Goal: Task Accomplishment & Management: Manage account settings

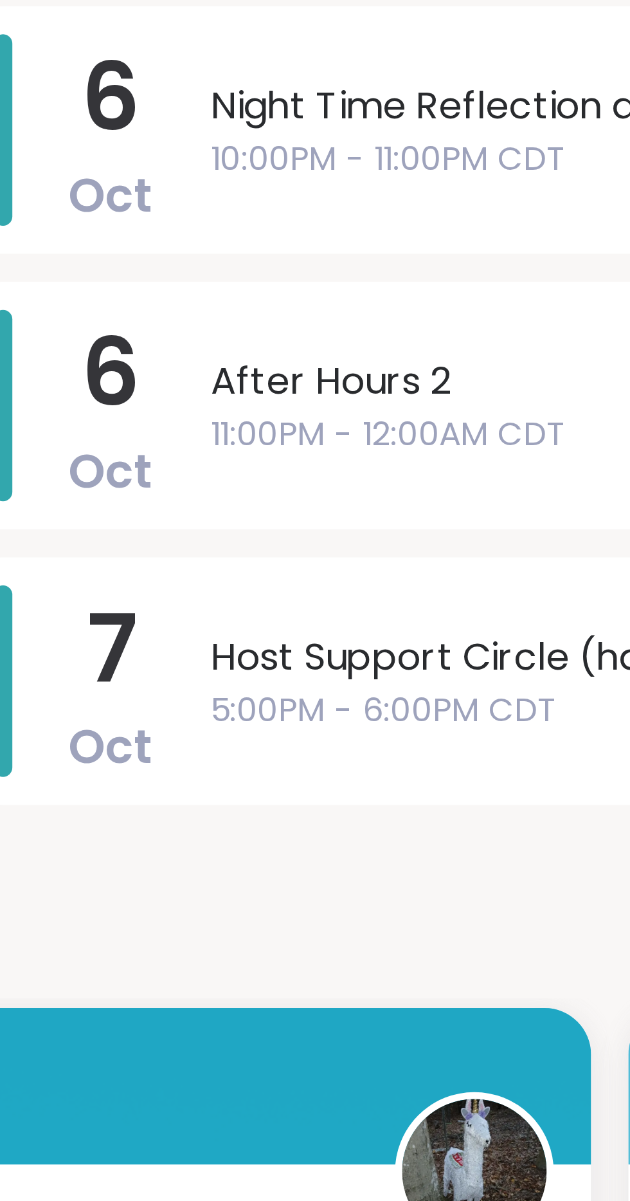
click at [409, 214] on span "10:00PM - 11:00PM CDT" at bounding box center [470, 214] width 244 height 14
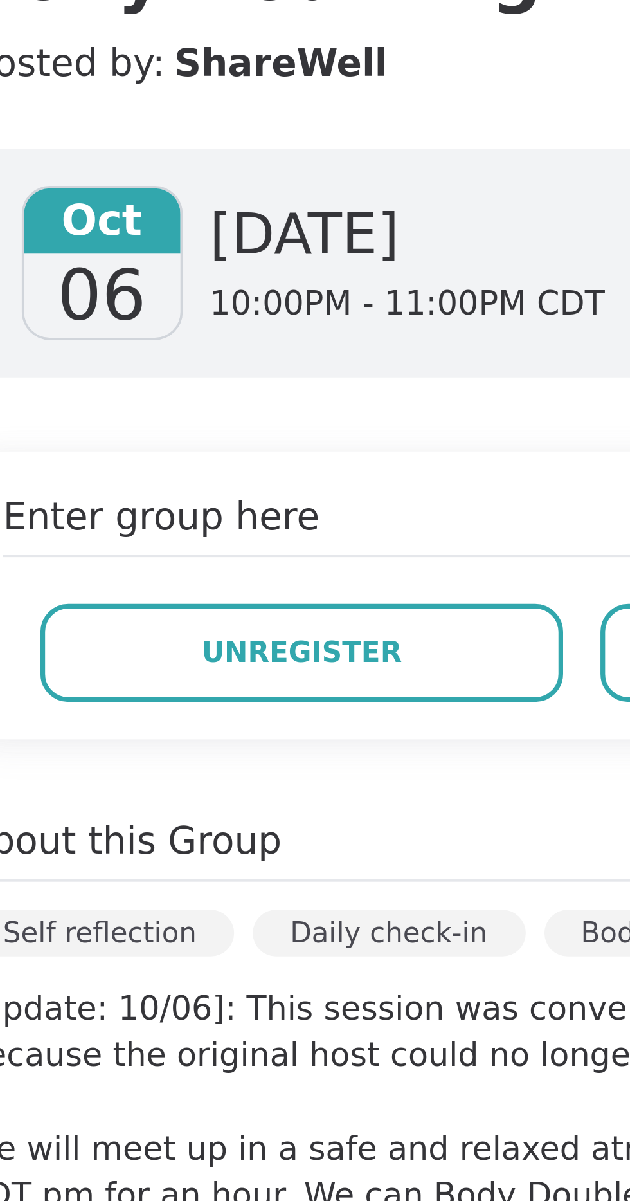
click at [382, 349] on span "Unregister" at bounding box center [372, 350] width 55 height 12
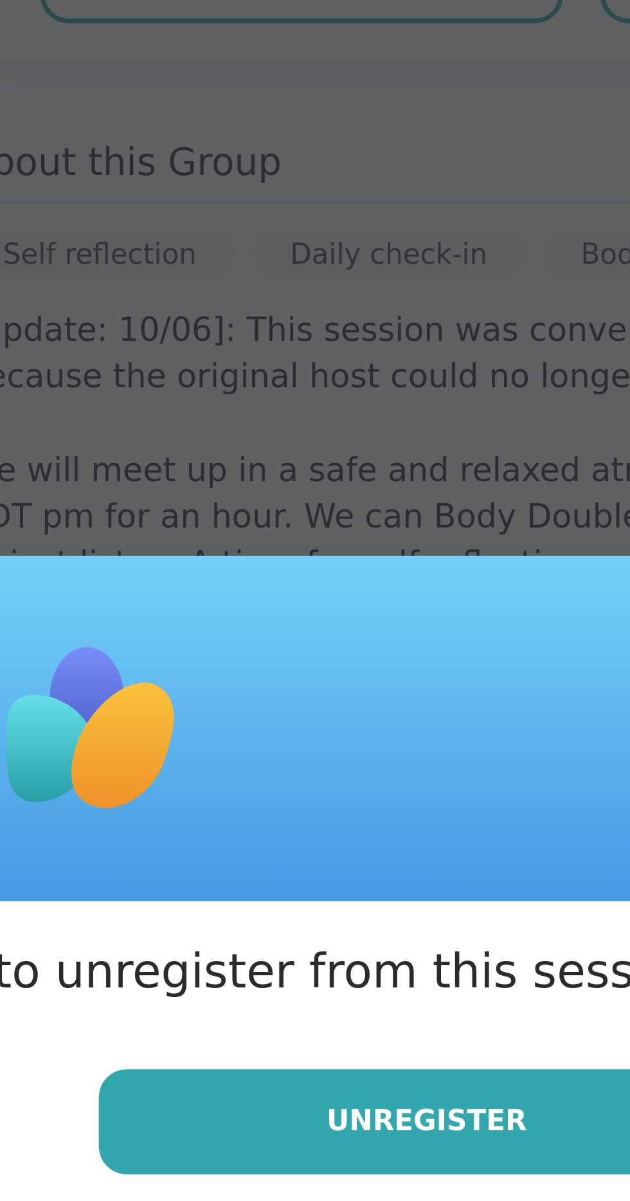
click at [401, 634] on h3 "Are you sure you want to unregister from this session?" at bounding box center [315, 625] width 352 height 18
click at [399, 681] on button "Unregister" at bounding box center [407, 666] width 181 height 29
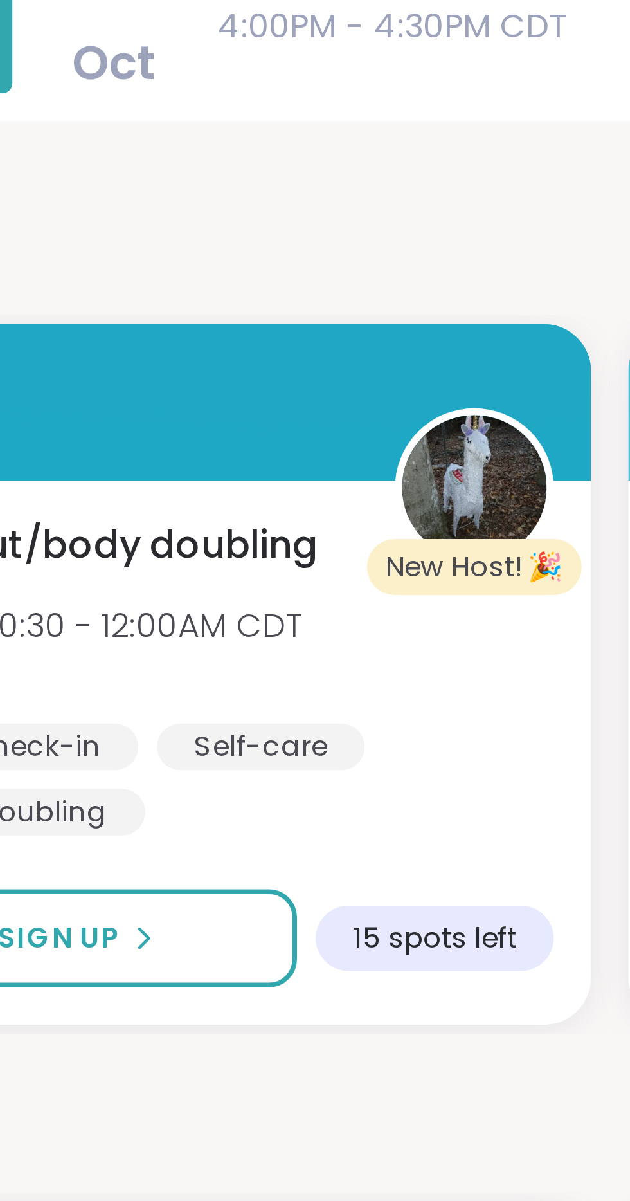
scroll to position [0, 0]
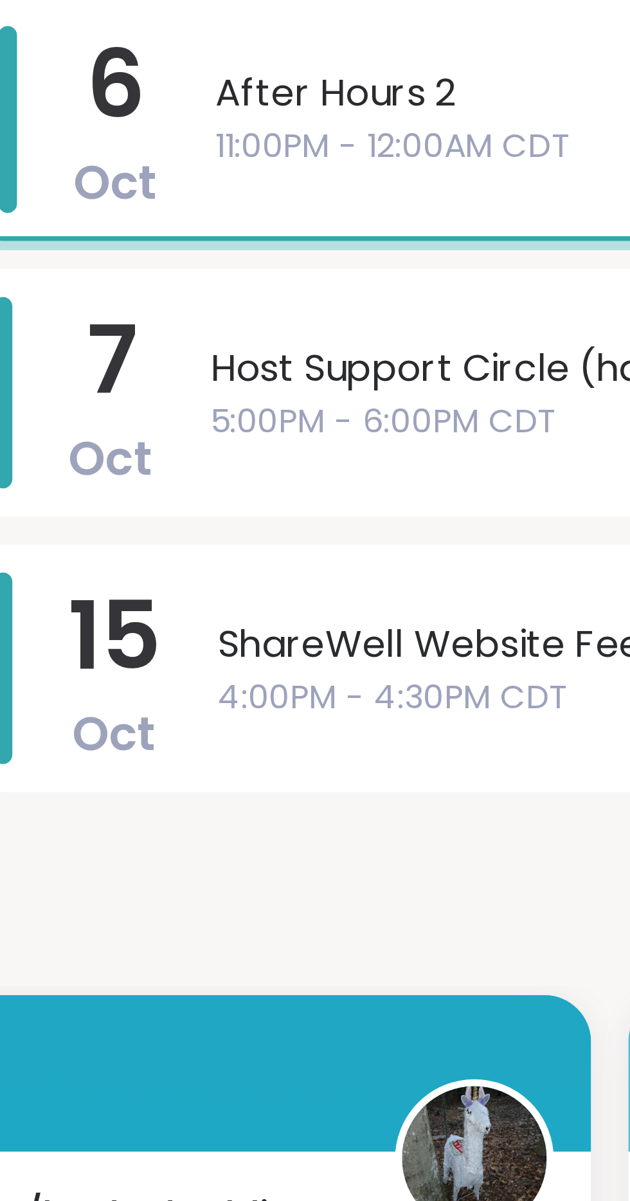
click at [402, 210] on span "11:00PM - 12:00AM CDT" at bounding box center [469, 215] width 241 height 14
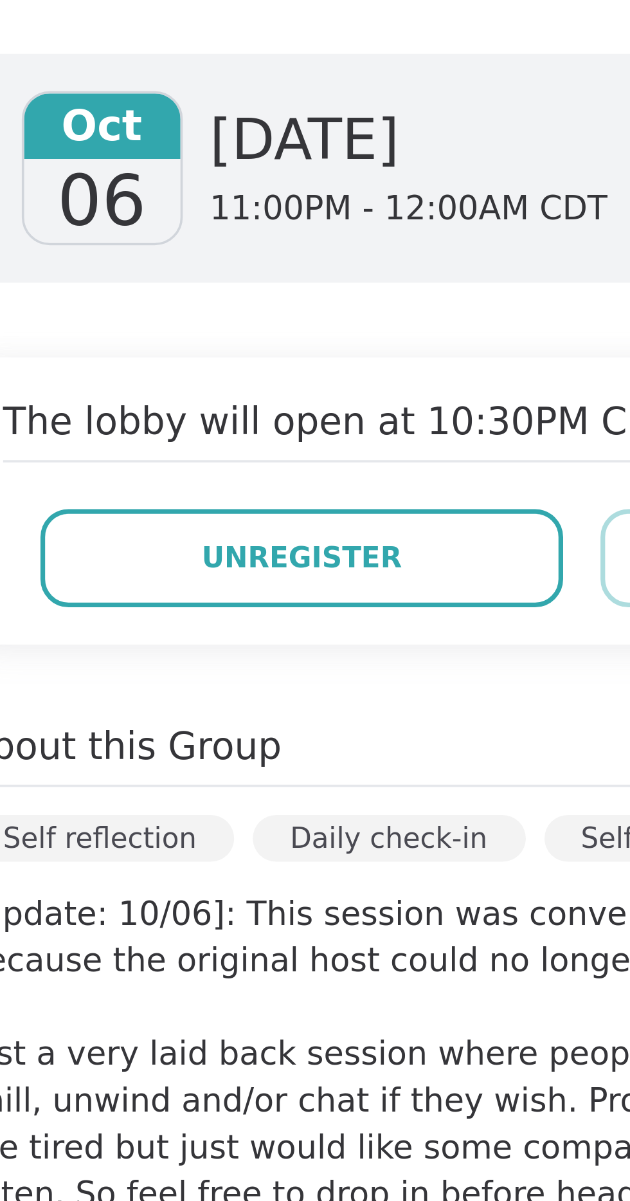
click at [389, 322] on span "Unregister" at bounding box center [372, 327] width 55 height 12
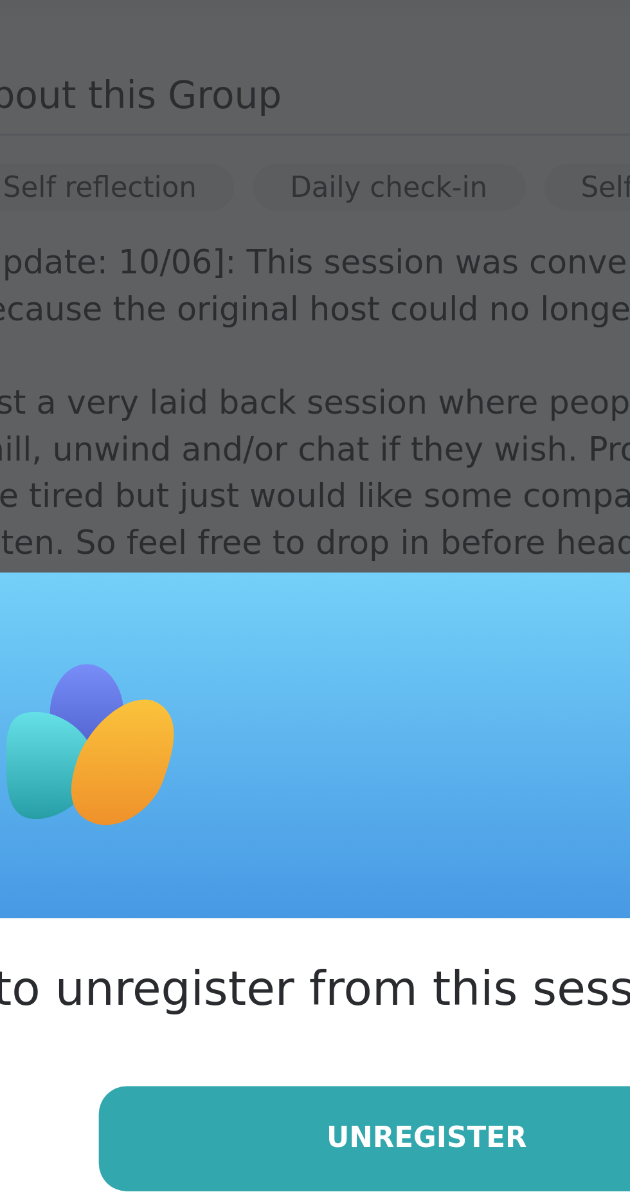
click at [389, 681] on button "Unregister" at bounding box center [407, 666] width 181 height 29
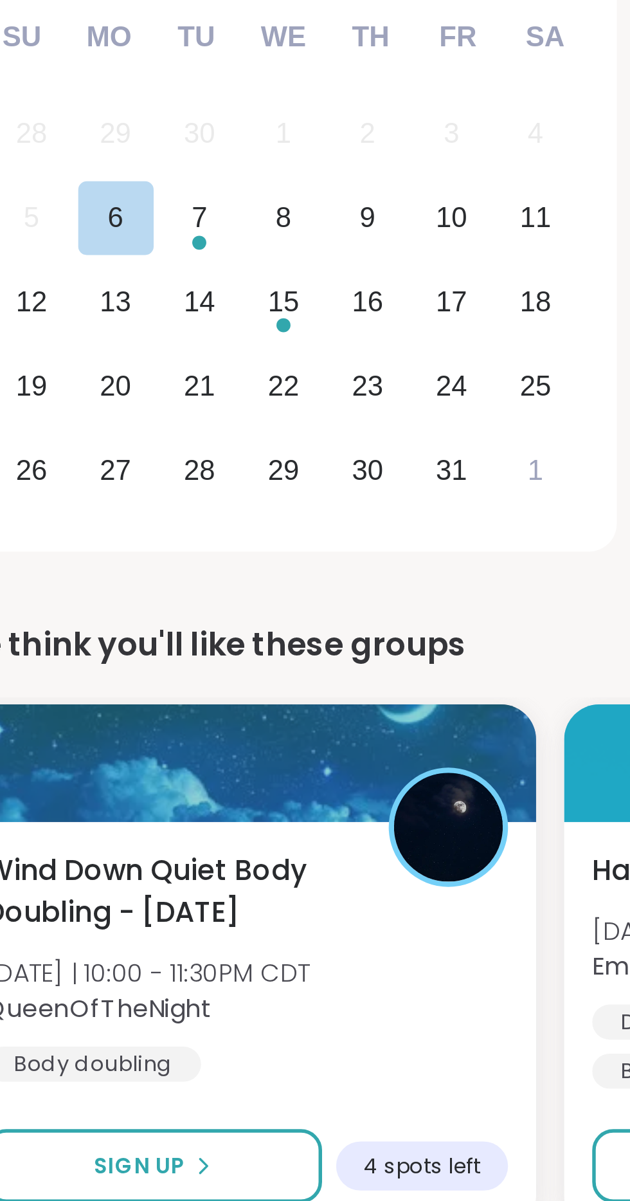
click at [107, 279] on div "Choose Tuesday, October 7th, 2025" at bounding box center [106, 279] width 5 height 5
